Goal: Browse casually

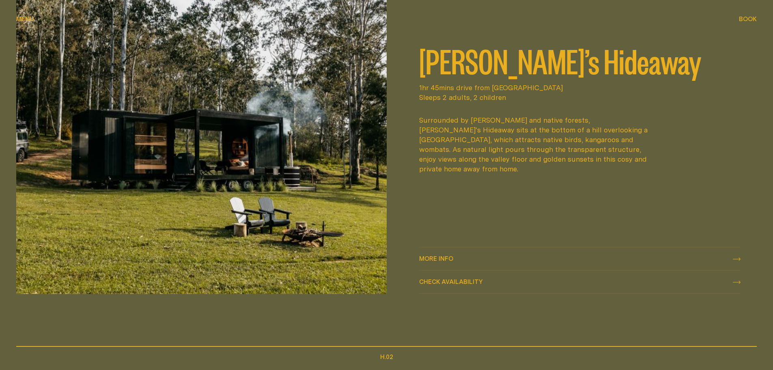
scroll to position [446, 0]
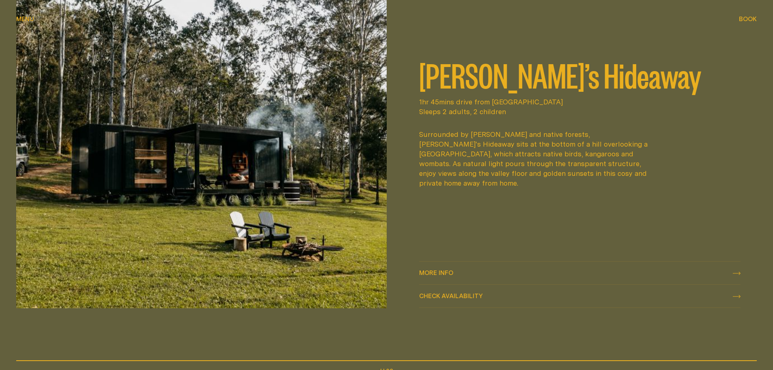
click at [441, 269] on span "More info More info" at bounding box center [436, 273] width 34 height 10
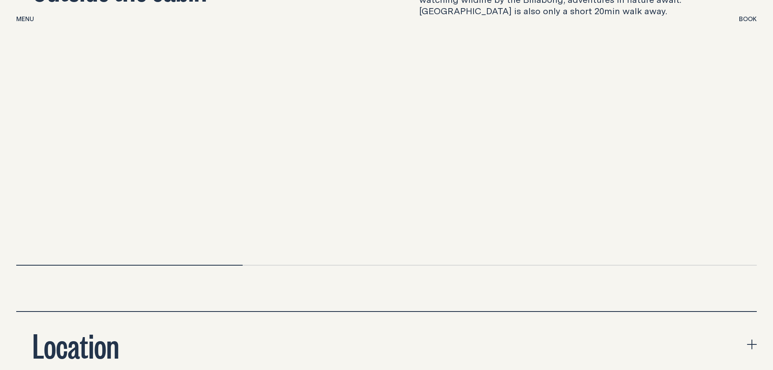
scroll to position [2596, 0]
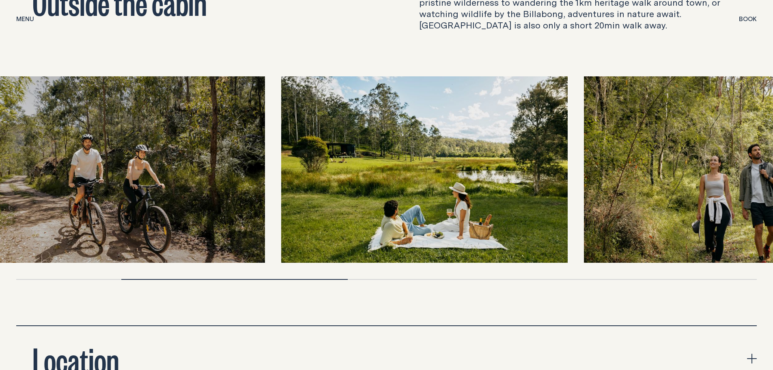
drag, startPoint x: 699, startPoint y: 225, endPoint x: 359, endPoint y: 209, distance: 341.1
click at [359, 209] on img at bounding box center [424, 169] width 286 height 186
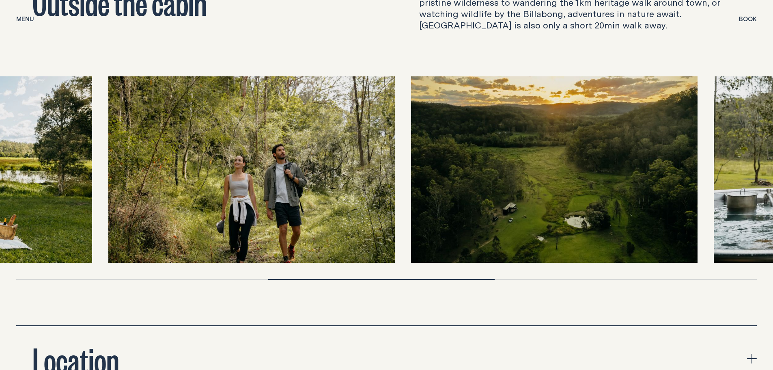
drag, startPoint x: 642, startPoint y: 198, endPoint x: 430, endPoint y: 197, distance: 211.7
click at [430, 197] on img at bounding box center [554, 169] width 286 height 186
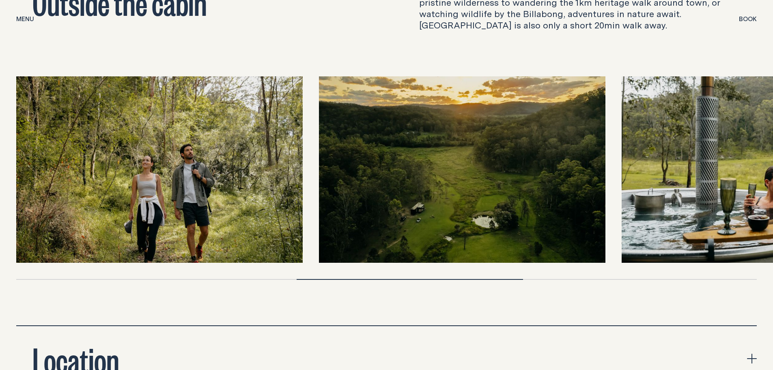
drag, startPoint x: 545, startPoint y: 169, endPoint x: 347, endPoint y: 155, distance: 198.4
click at [347, 155] on img at bounding box center [462, 169] width 286 height 186
drag, startPoint x: 498, startPoint y: 178, endPoint x: 244, endPoint y: 181, distance: 253.9
click at [244, 181] on div at bounding box center [386, 169] width 740 height 186
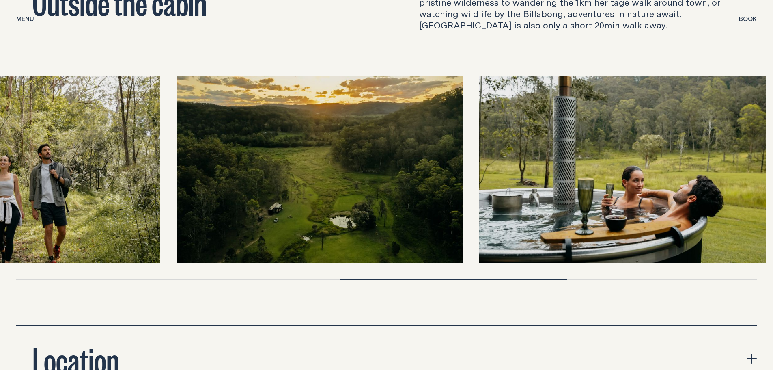
drag, startPoint x: 667, startPoint y: 189, endPoint x: 522, endPoint y: 189, distance: 145.2
click at [522, 189] on img at bounding box center [622, 169] width 286 height 186
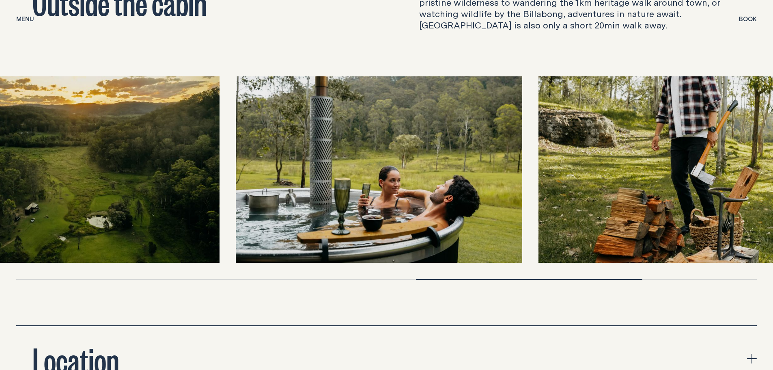
drag, startPoint x: 673, startPoint y: 170, endPoint x: 278, endPoint y: 170, distance: 395.1
click at [278, 170] on img at bounding box center [379, 169] width 286 height 186
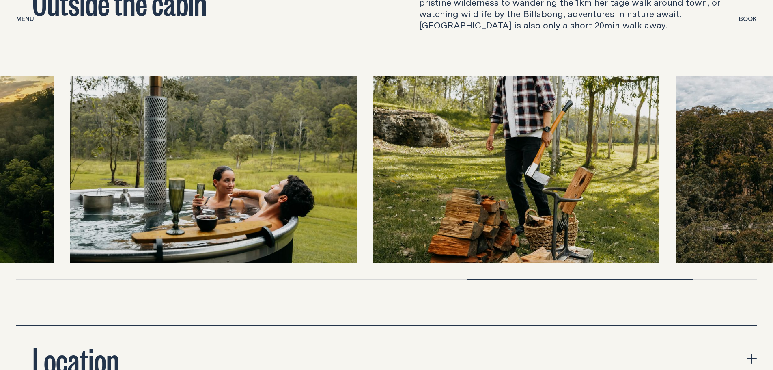
drag, startPoint x: 653, startPoint y: 179, endPoint x: 320, endPoint y: 158, distance: 333.3
click at [373, 163] on img at bounding box center [516, 169] width 286 height 186
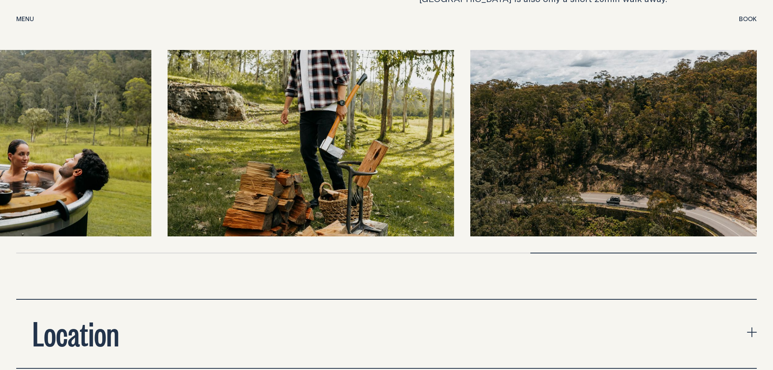
scroll to position [2637, 0]
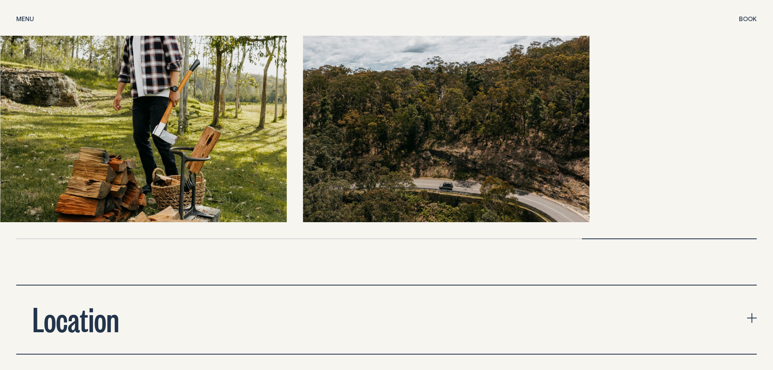
drag, startPoint x: 615, startPoint y: 158, endPoint x: 279, endPoint y: 149, distance: 336.0
click at [279, 149] on div at bounding box center [386, 129] width 740 height 186
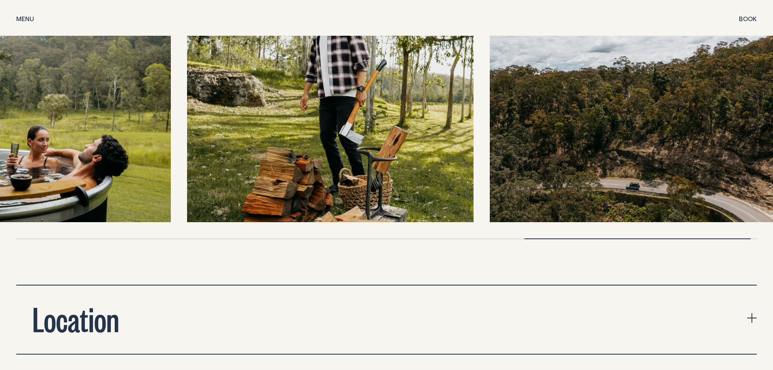
drag, startPoint x: 442, startPoint y: 128, endPoint x: 463, endPoint y: 132, distance: 21.1
click at [463, 132] on img at bounding box center [330, 129] width 286 height 186
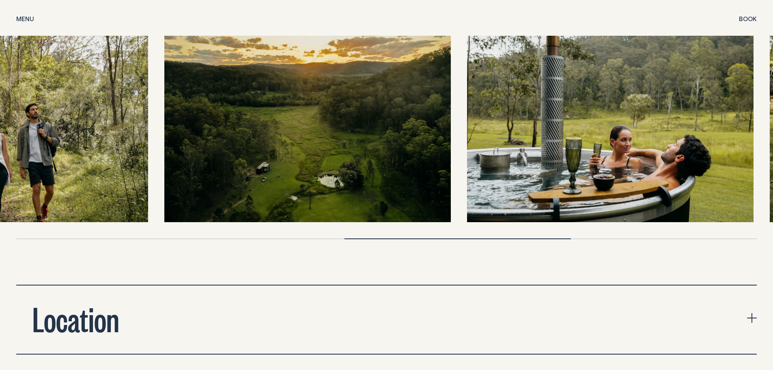
drag, startPoint x: 75, startPoint y: 136, endPoint x: 757, endPoint y: 214, distance: 686.7
click at [725, 213] on div at bounding box center [386, 137] width 740 height 203
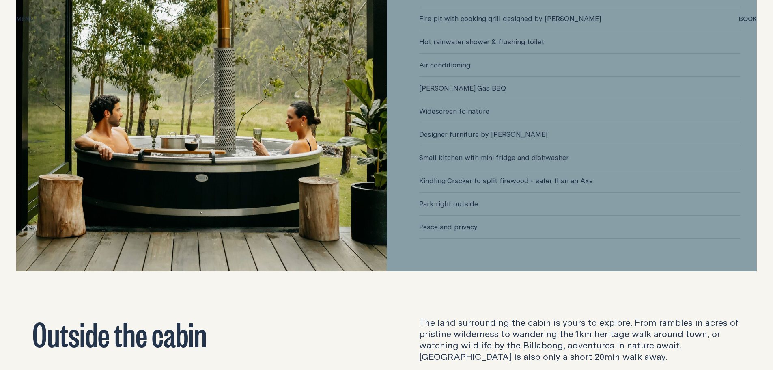
scroll to position [2150, 0]
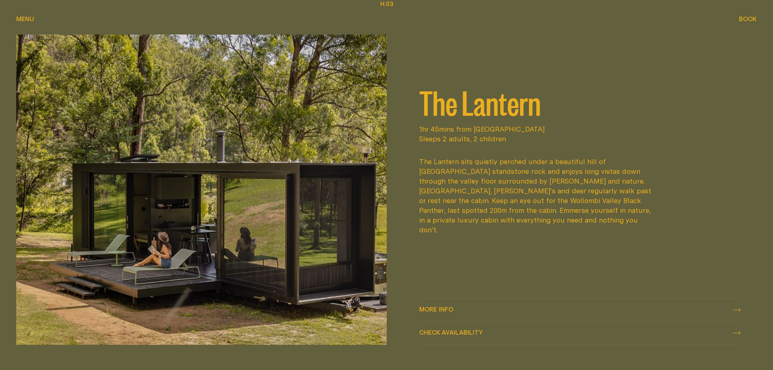
scroll to position [1176, 0]
